Goal: Task Accomplishment & Management: Use online tool/utility

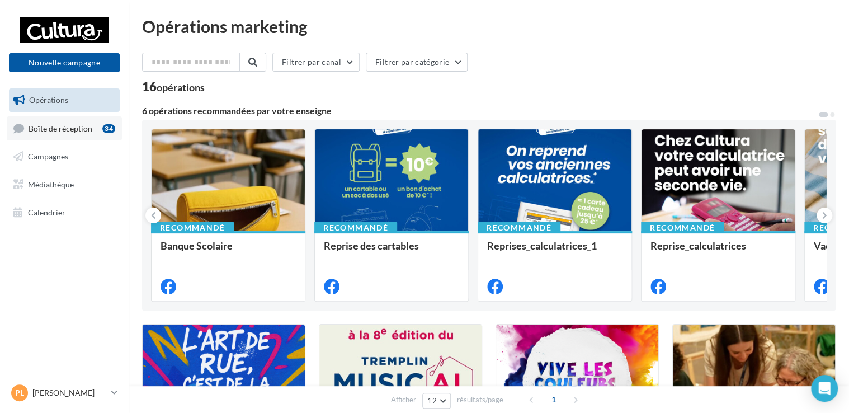
click at [72, 133] on link "Boîte de réception 34" at bounding box center [64, 128] width 115 height 24
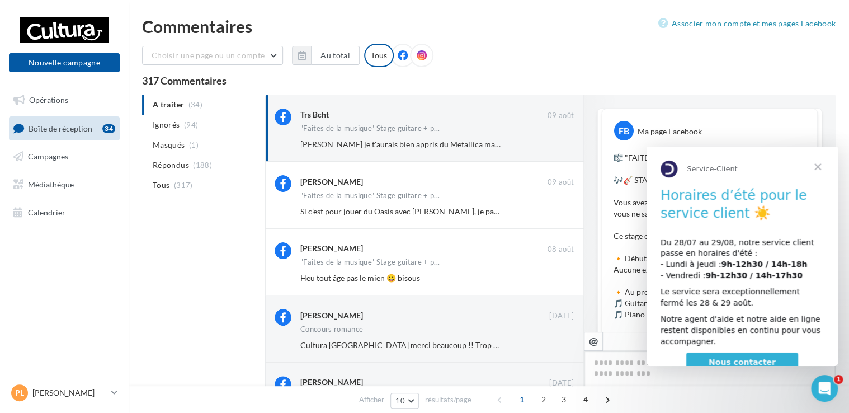
scroll to position [569, 0]
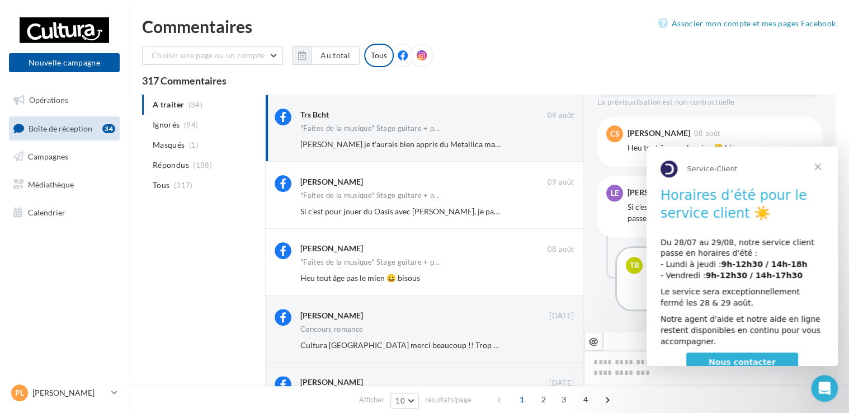
click at [823, 168] on span "Fermer" at bounding box center [818, 167] width 40 height 40
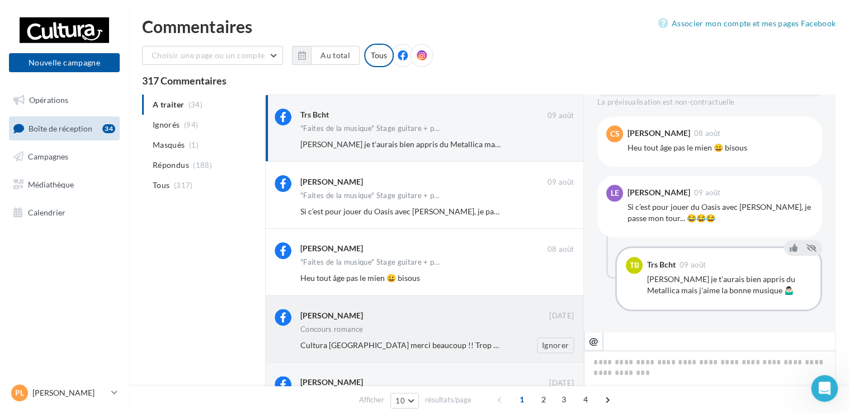
click at [416, 342] on span "Cultura Saint-Doulchard merci beaucoup !! Trop contente 😃" at bounding box center [417, 345] width 235 height 10
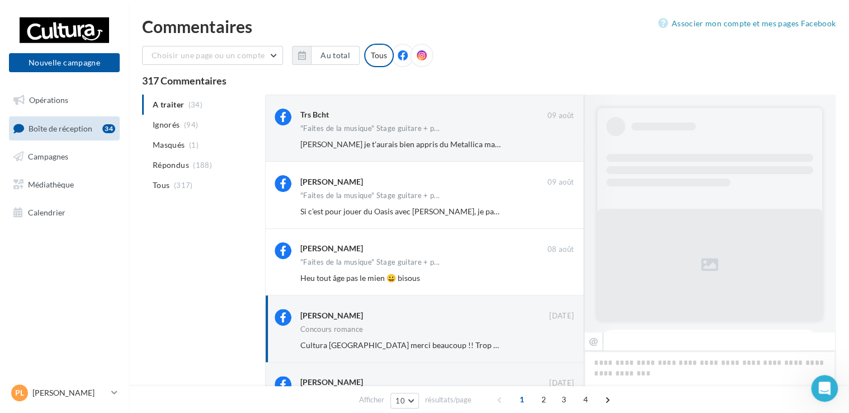
scroll to position [773, 0]
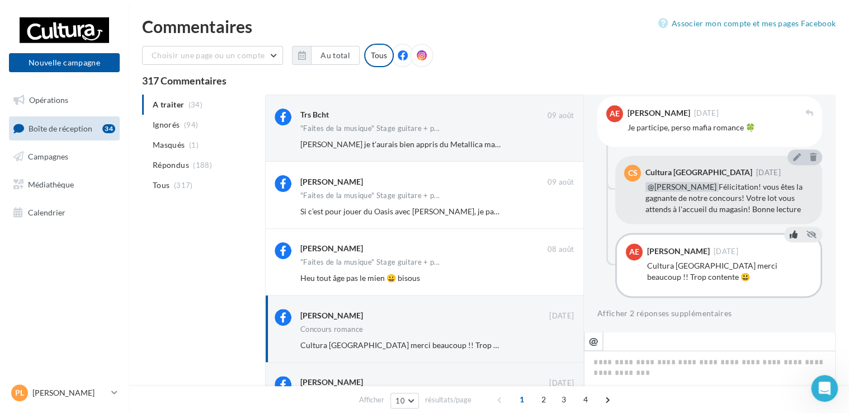
click at [790, 236] on icon at bounding box center [794, 235] width 8 height 8
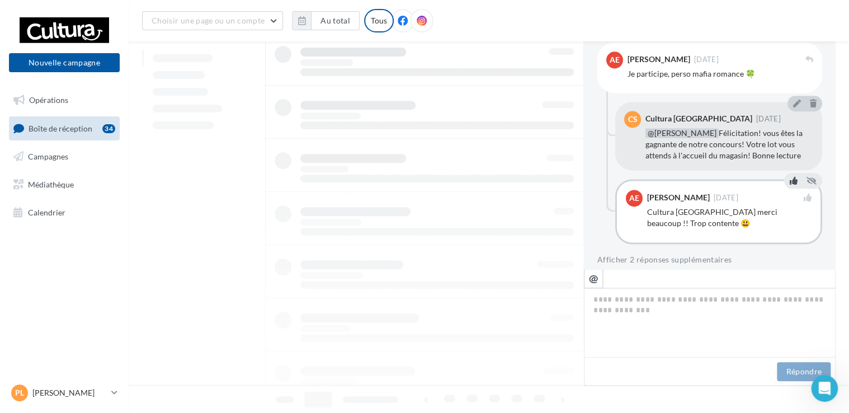
scroll to position [0, 0]
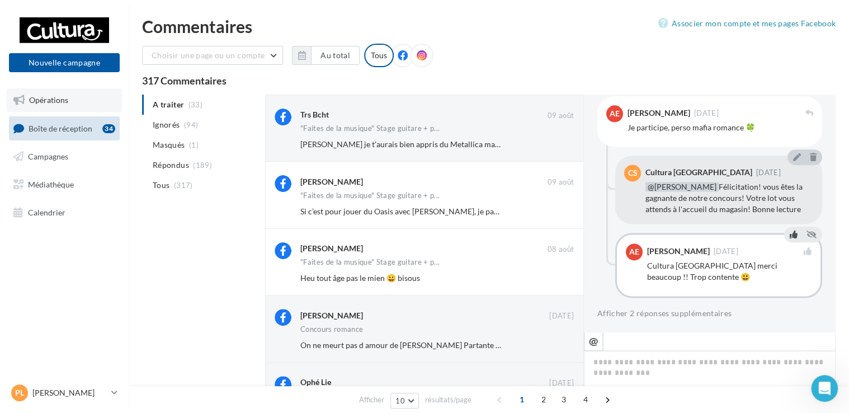
click at [40, 108] on link "Opérations" at bounding box center [64, 100] width 115 height 24
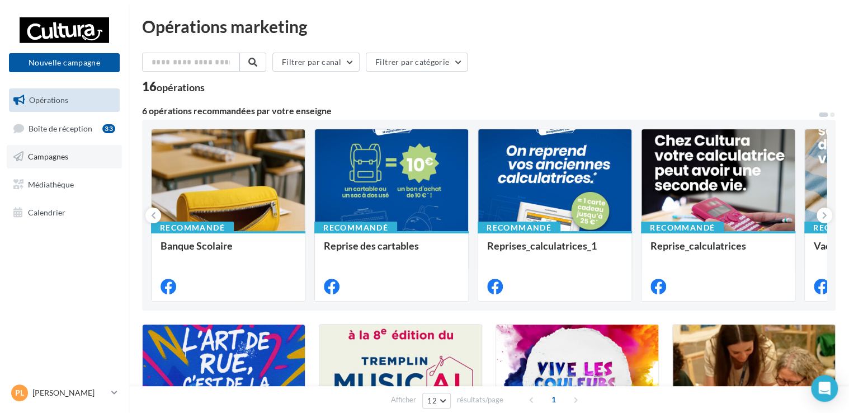
click at [48, 162] on link "Campagnes" at bounding box center [64, 157] width 115 height 24
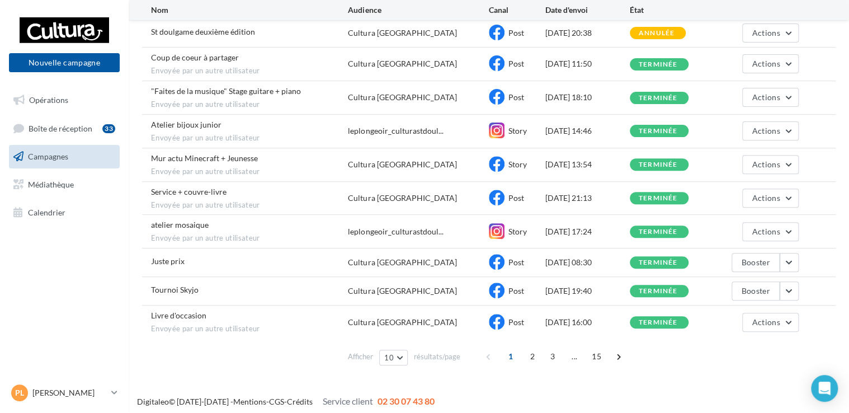
scroll to position [130, 0]
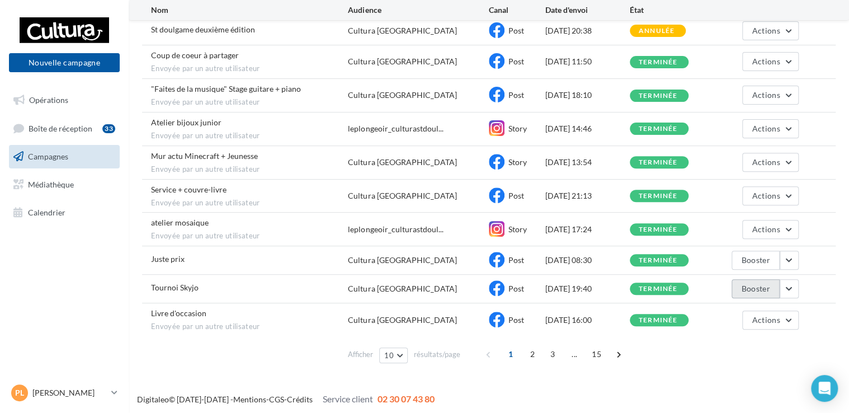
click at [767, 292] on button "Booster" at bounding box center [756, 288] width 48 height 19
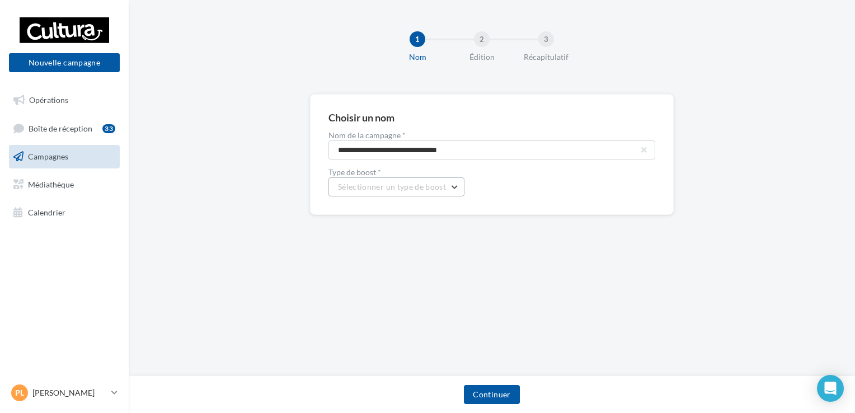
click at [427, 190] on span "Sélectionner un type de boost" at bounding box center [392, 187] width 108 height 10
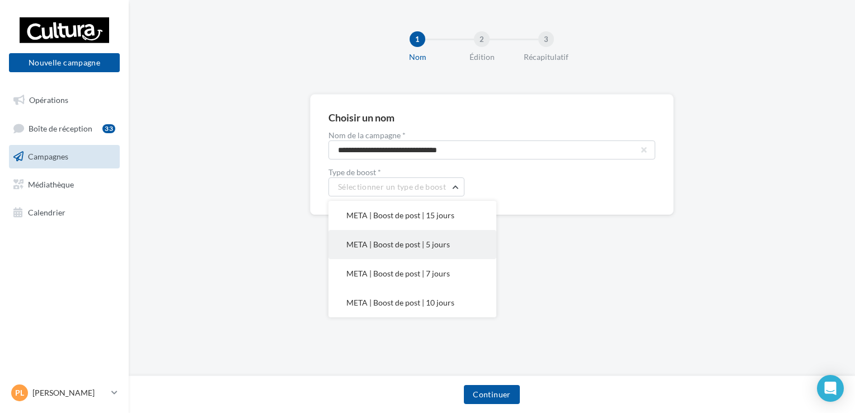
click at [397, 239] on button "META | Boost de post | 5 jours" at bounding box center [412, 244] width 168 height 29
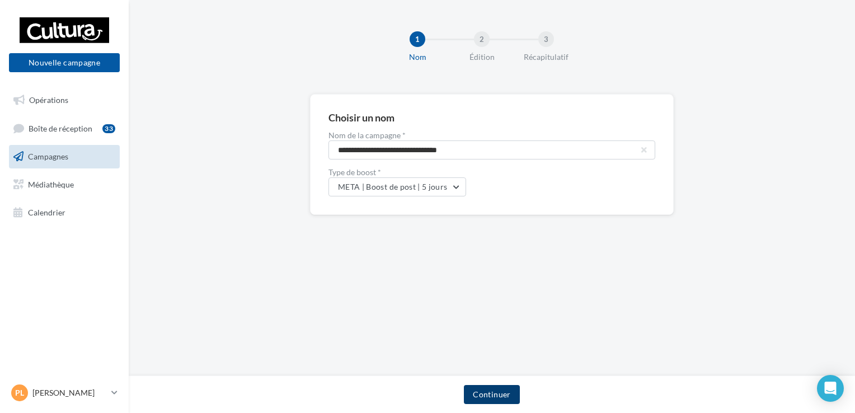
click at [486, 395] on button "Continuer" at bounding box center [491, 394] width 55 height 19
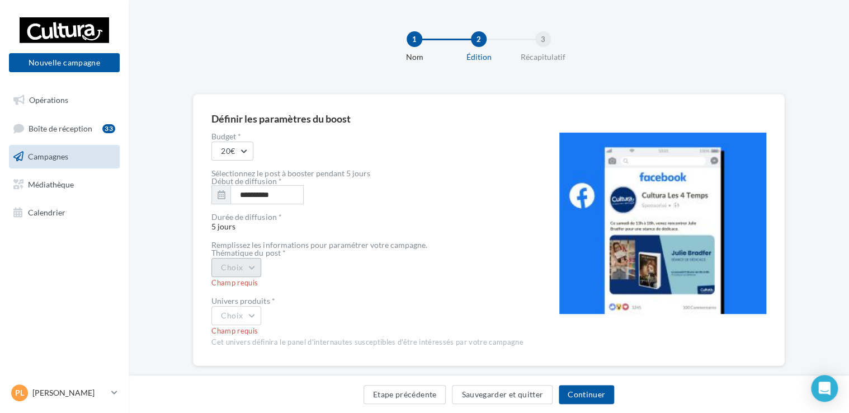
click at [229, 270] on button "Choix" at bounding box center [237, 267] width 50 height 19
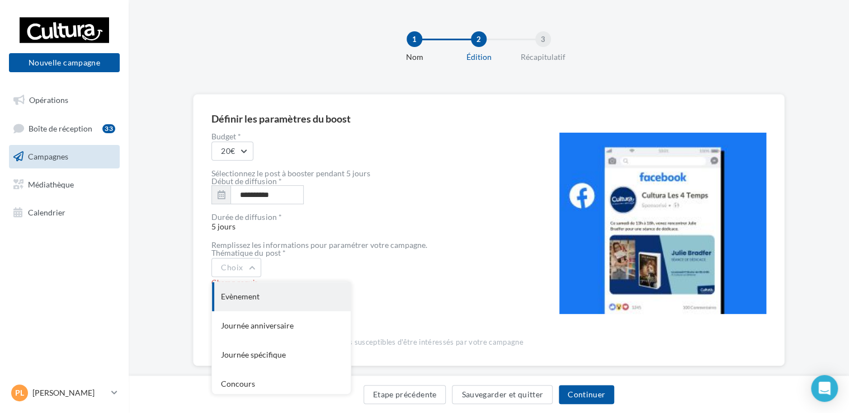
click at [246, 292] on div "Evènement" at bounding box center [281, 296] width 139 height 29
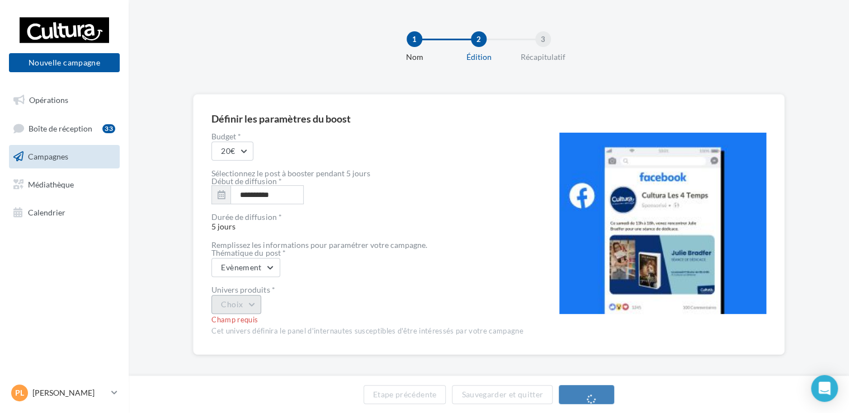
click at [246, 319] on div "Champ requis" at bounding box center [368, 320] width 312 height 10
click at [248, 310] on button "Choix" at bounding box center [237, 304] width 50 height 19
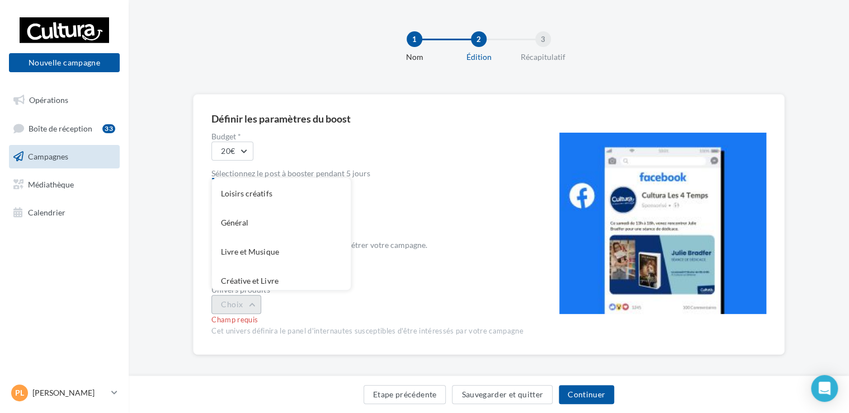
scroll to position [92, 0]
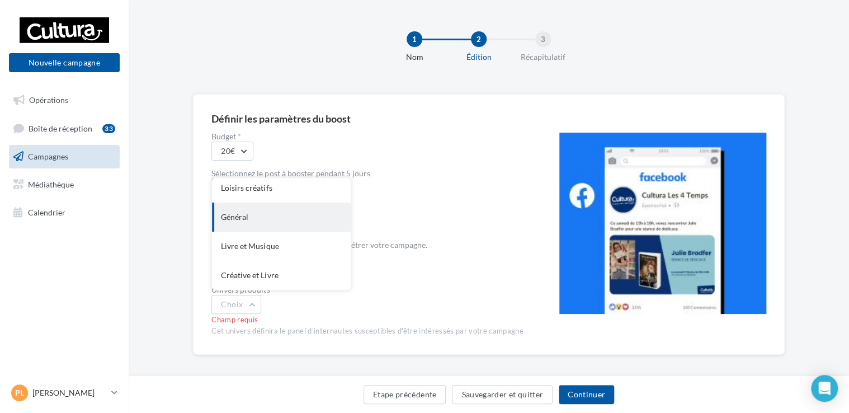
click at [240, 222] on div "Général" at bounding box center [281, 217] width 139 height 29
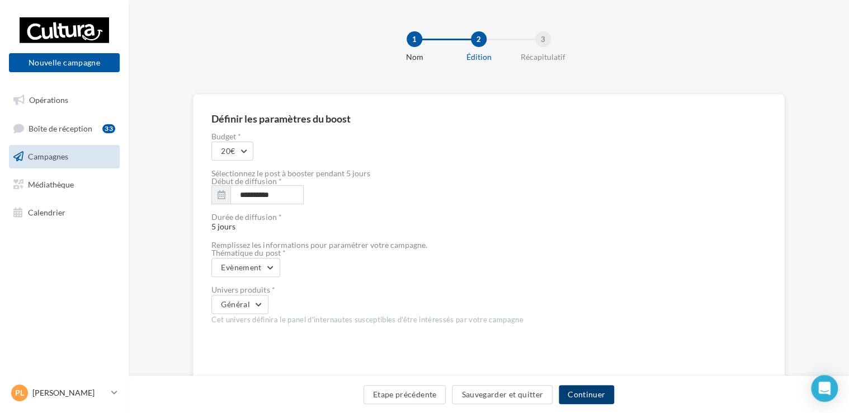
click at [582, 397] on button "Continuer" at bounding box center [586, 394] width 55 height 19
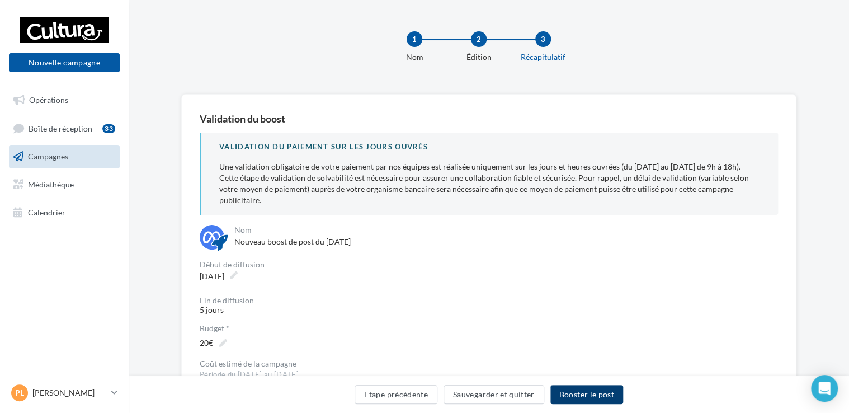
click at [593, 397] on button "Booster le post" at bounding box center [587, 394] width 73 height 19
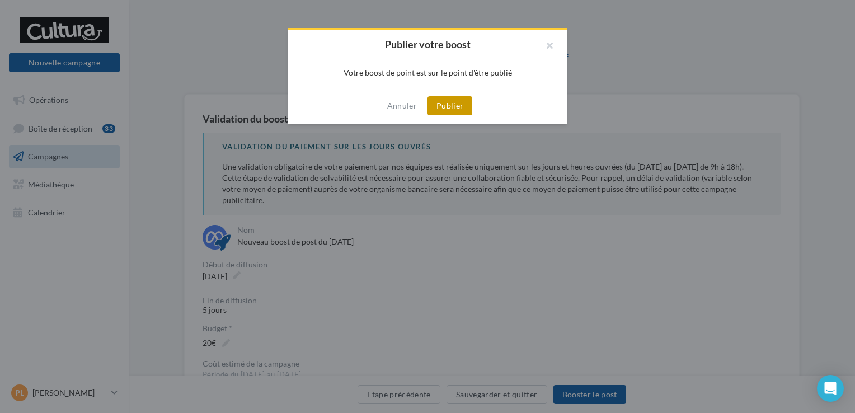
click at [452, 109] on button "Publier" at bounding box center [449, 105] width 45 height 19
